Goal: Navigation & Orientation: Find specific page/section

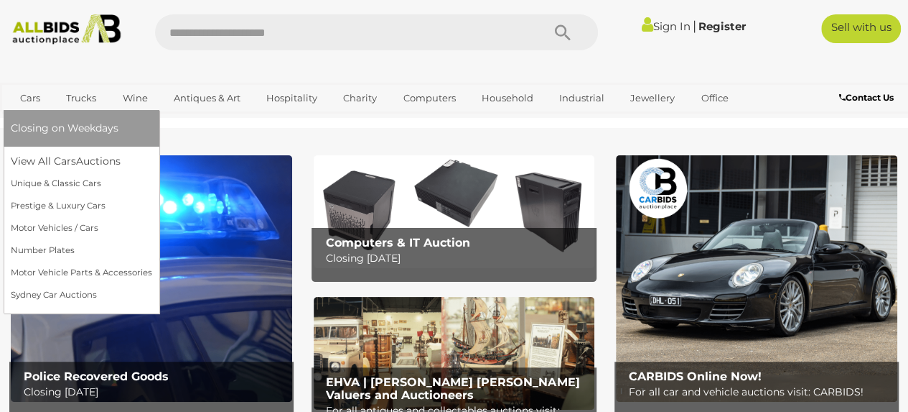
click at [34, 94] on link "Cars" at bounding box center [30, 98] width 39 height 24
click at [41, 162] on link "View All Cars Auctions" at bounding box center [81, 161] width 141 height 22
click at [52, 130] on span "Closing on Weekdays" at bounding box center [65, 127] width 108 height 13
